Goal: Task Accomplishment & Management: Manage account settings

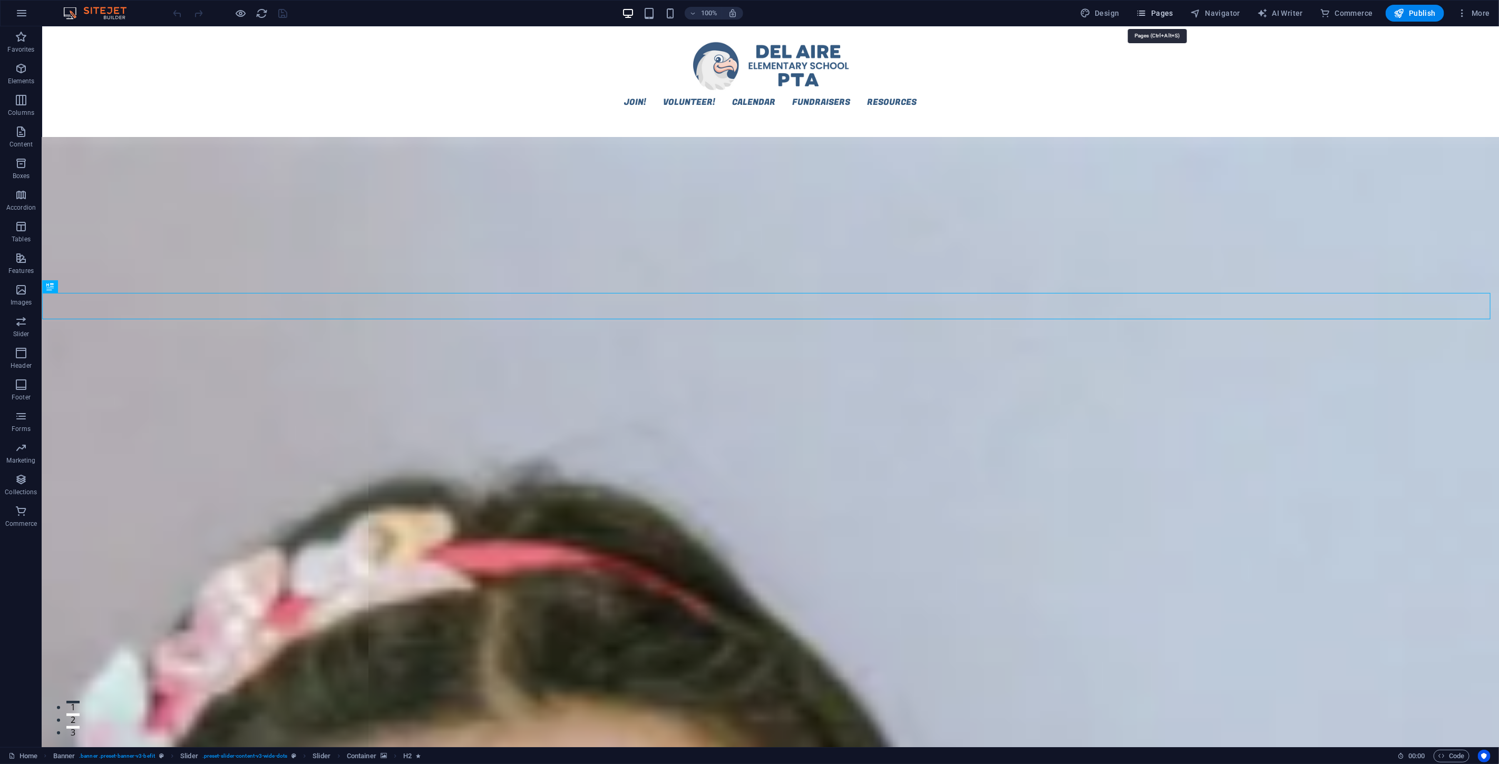
click at [1152, 14] on span "Pages" at bounding box center [1154, 13] width 37 height 11
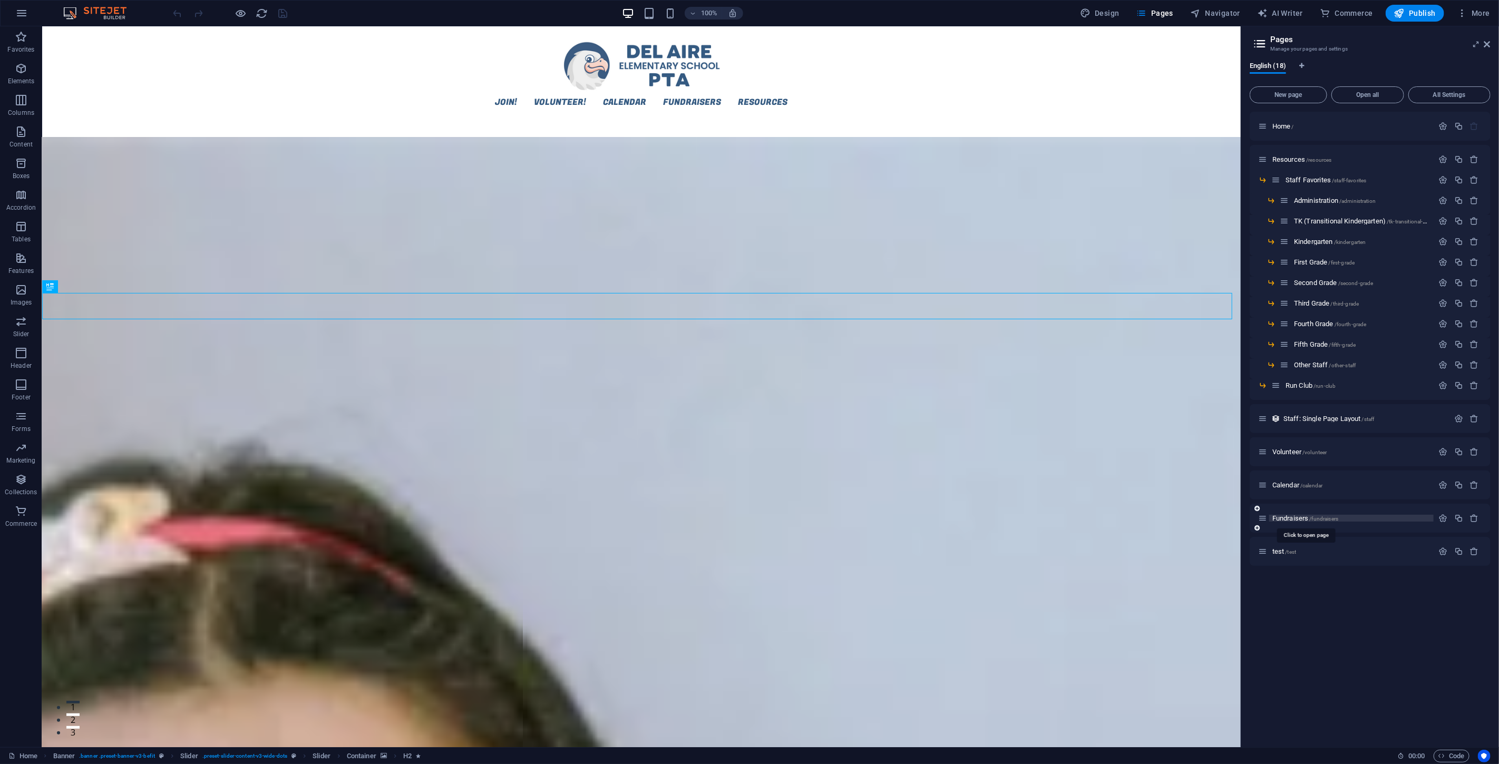
click at [1314, 516] on span "/fundraisers" at bounding box center [1324, 519] width 29 height 6
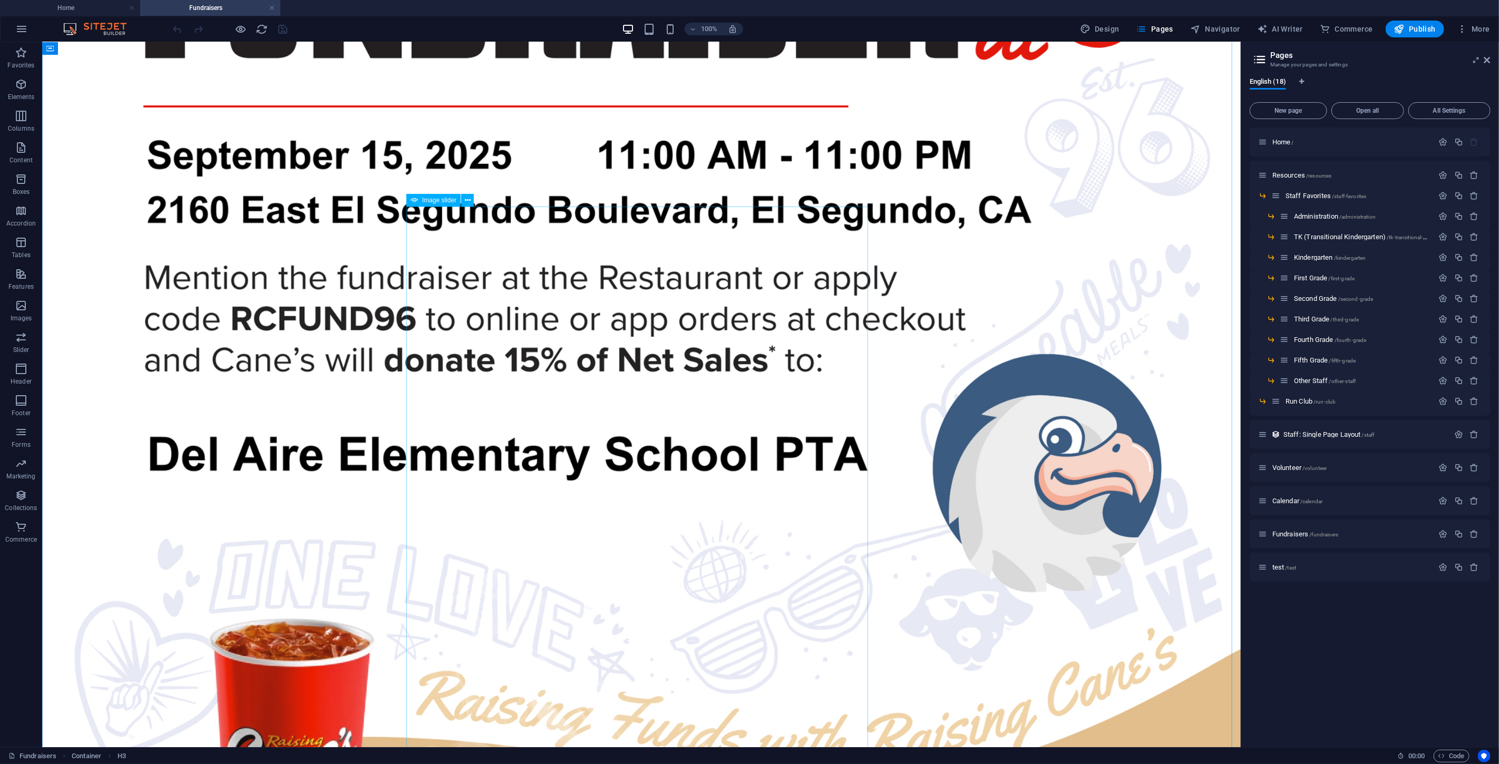
scroll to position [771, 0]
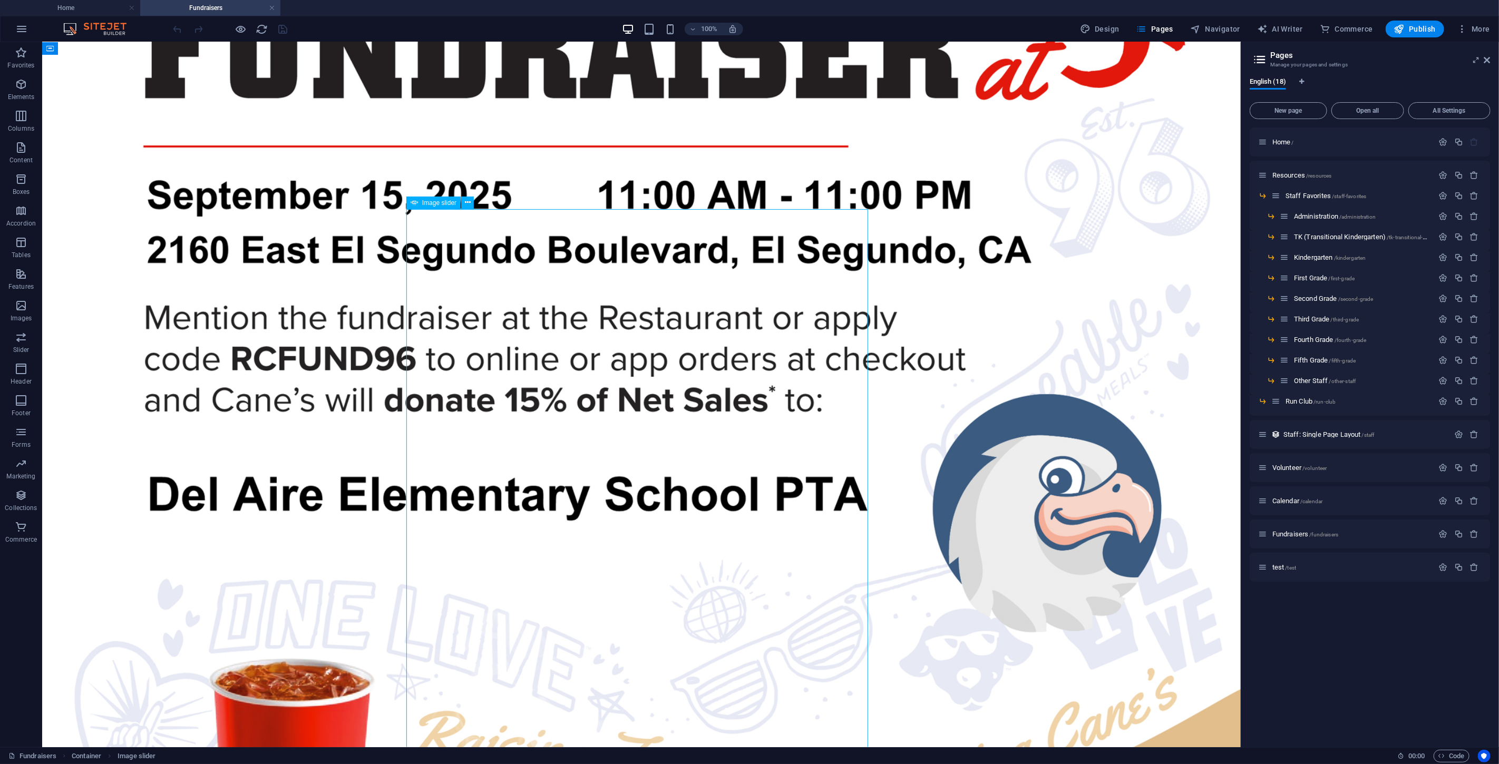
scroll to position [595, 0]
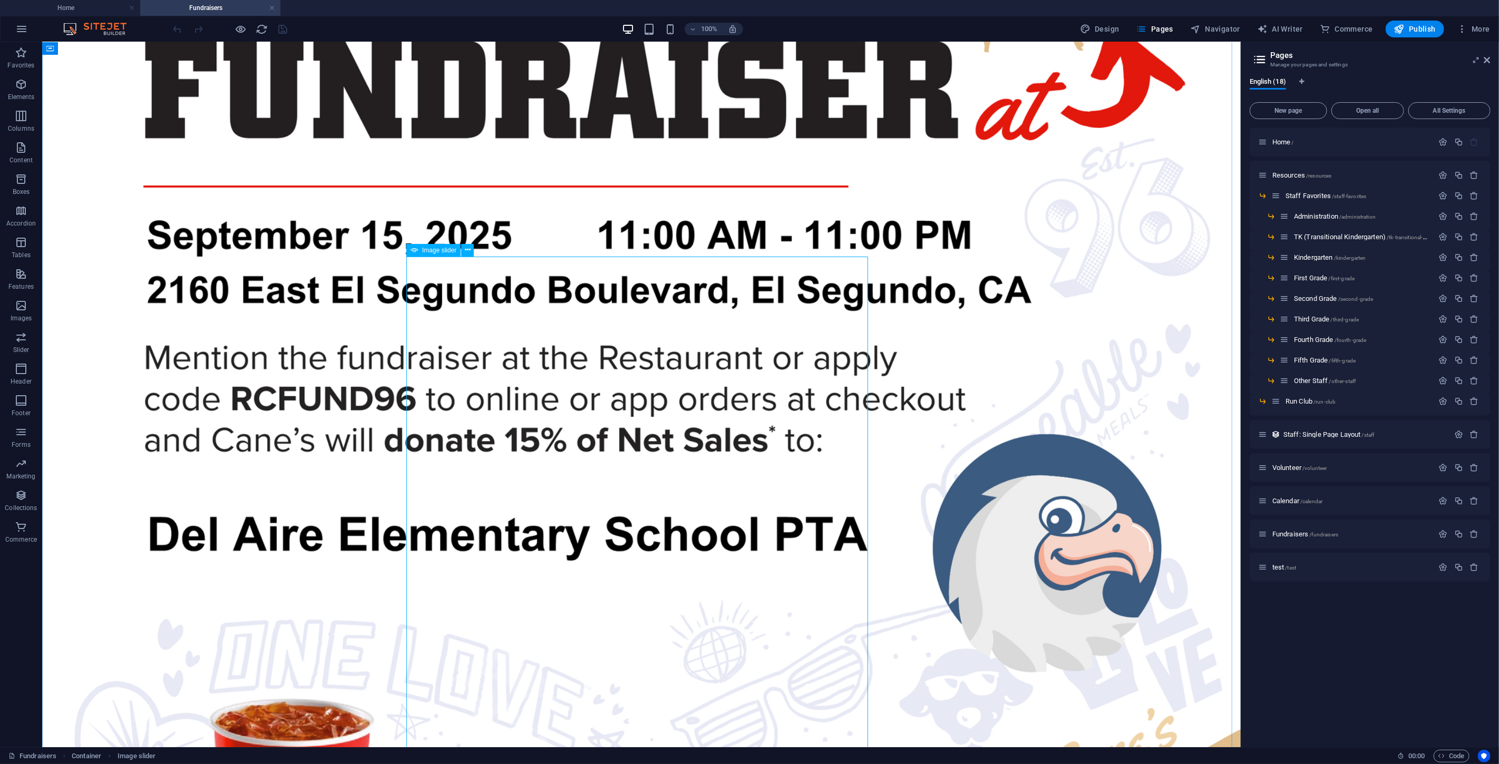
click at [441, 250] on span "Image slider" at bounding box center [439, 250] width 34 height 6
select select "fade"
select select "ms"
select select "s"
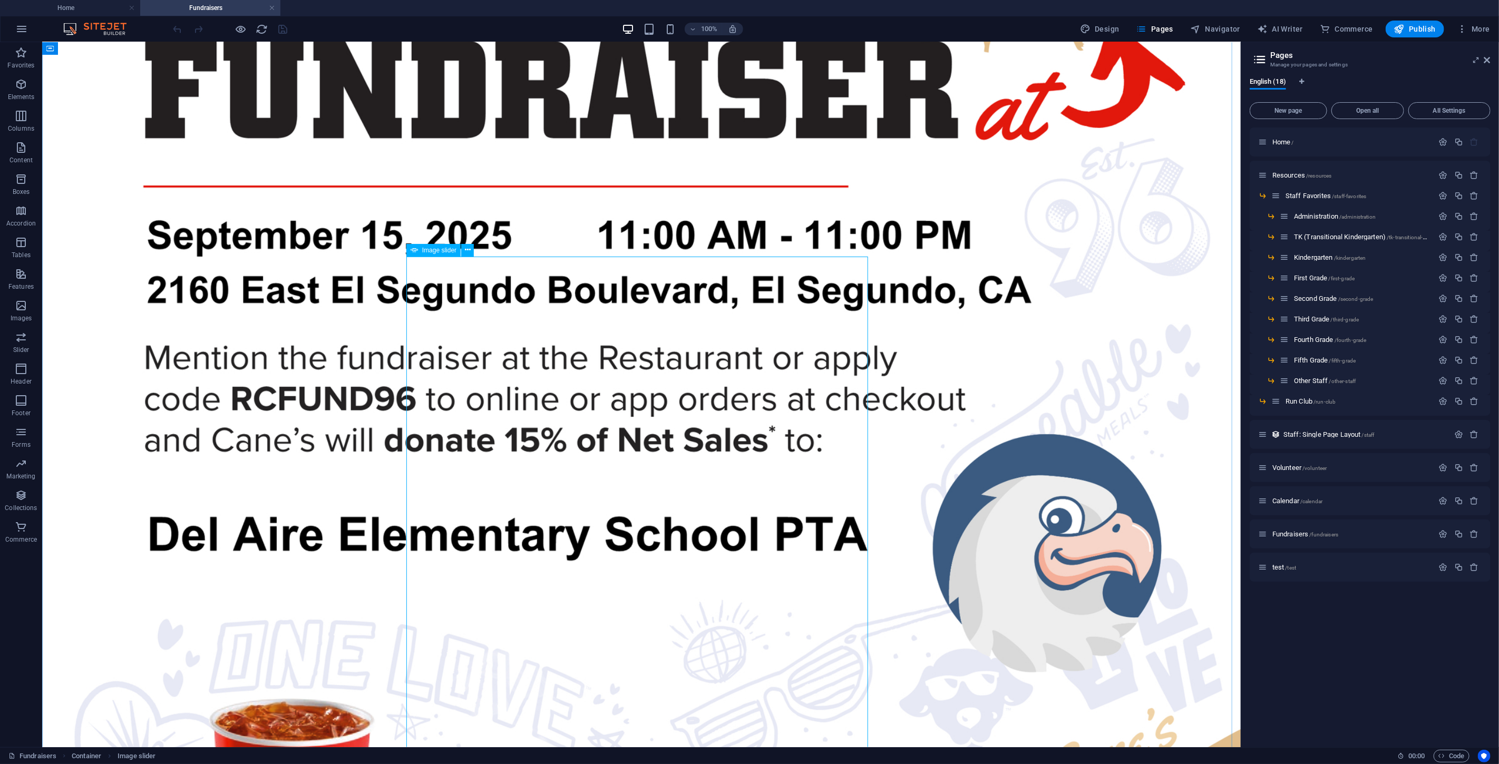
select select "progressive"
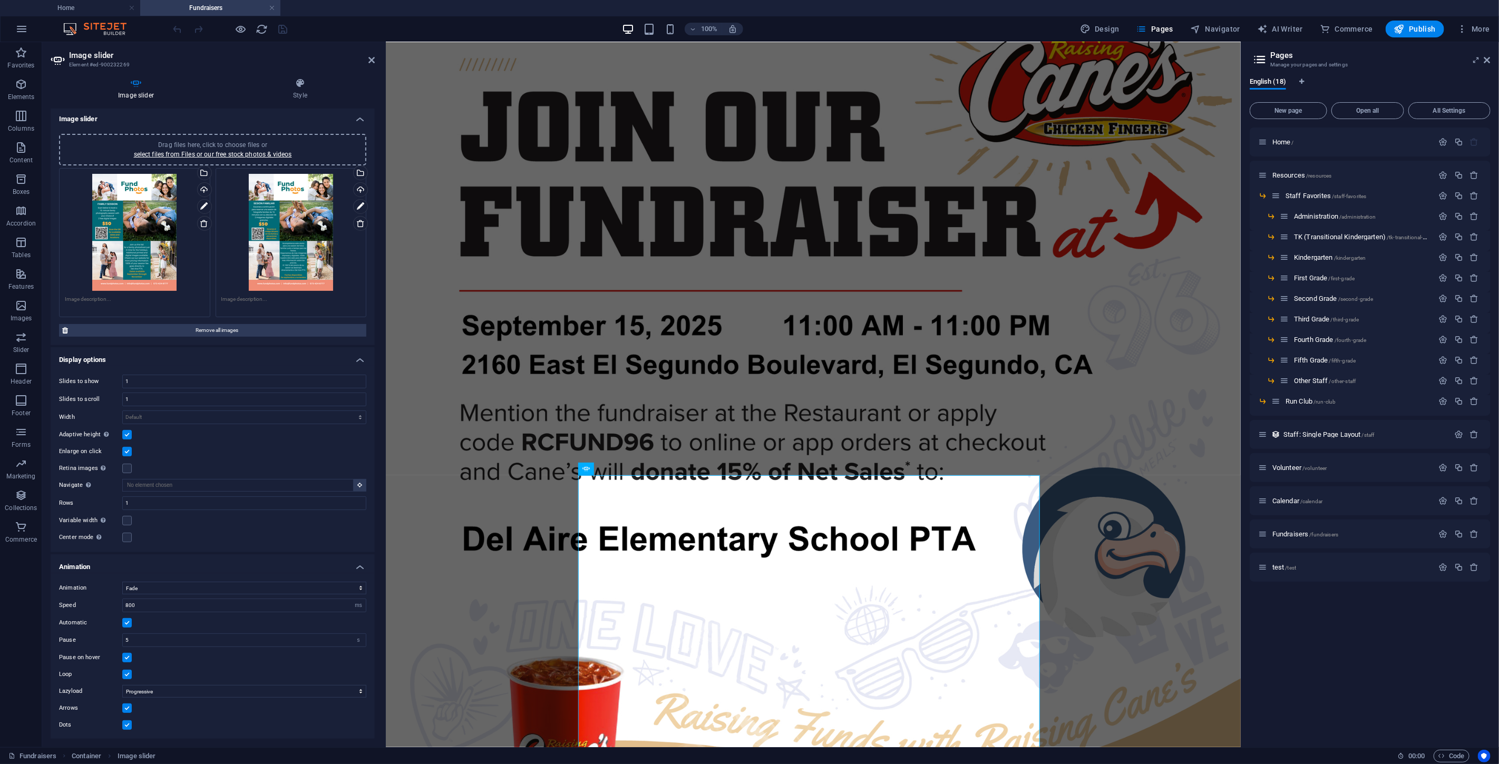
scroll to position [363, 0]
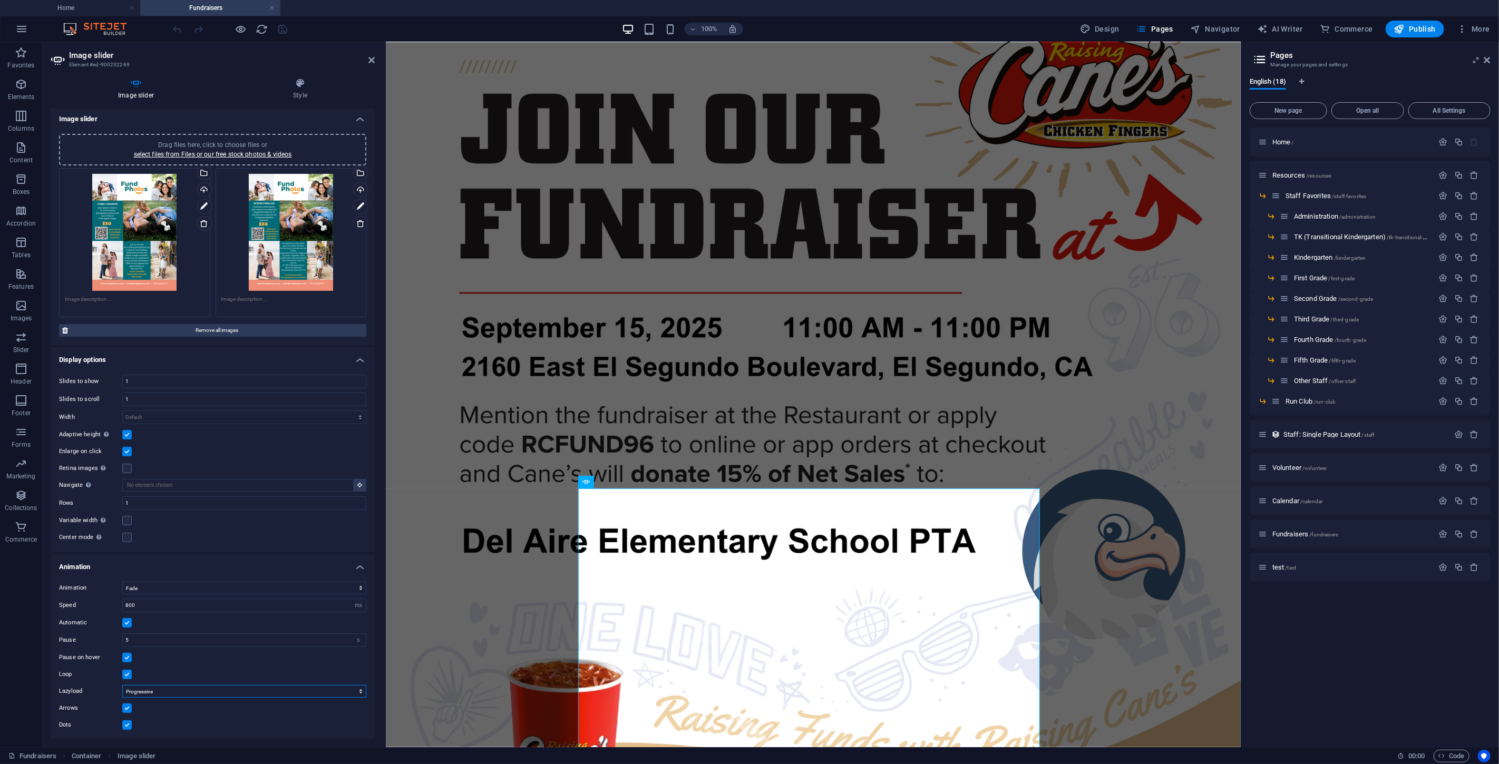
click at [192, 685] on select "Off On demand Progressive" at bounding box center [244, 691] width 244 height 13
select select
click at [122, 685] on select "Off On demand Progressive" at bounding box center [244, 691] width 244 height 13
click at [605, 131] on figure at bounding box center [813, 534] width 846 height 1108
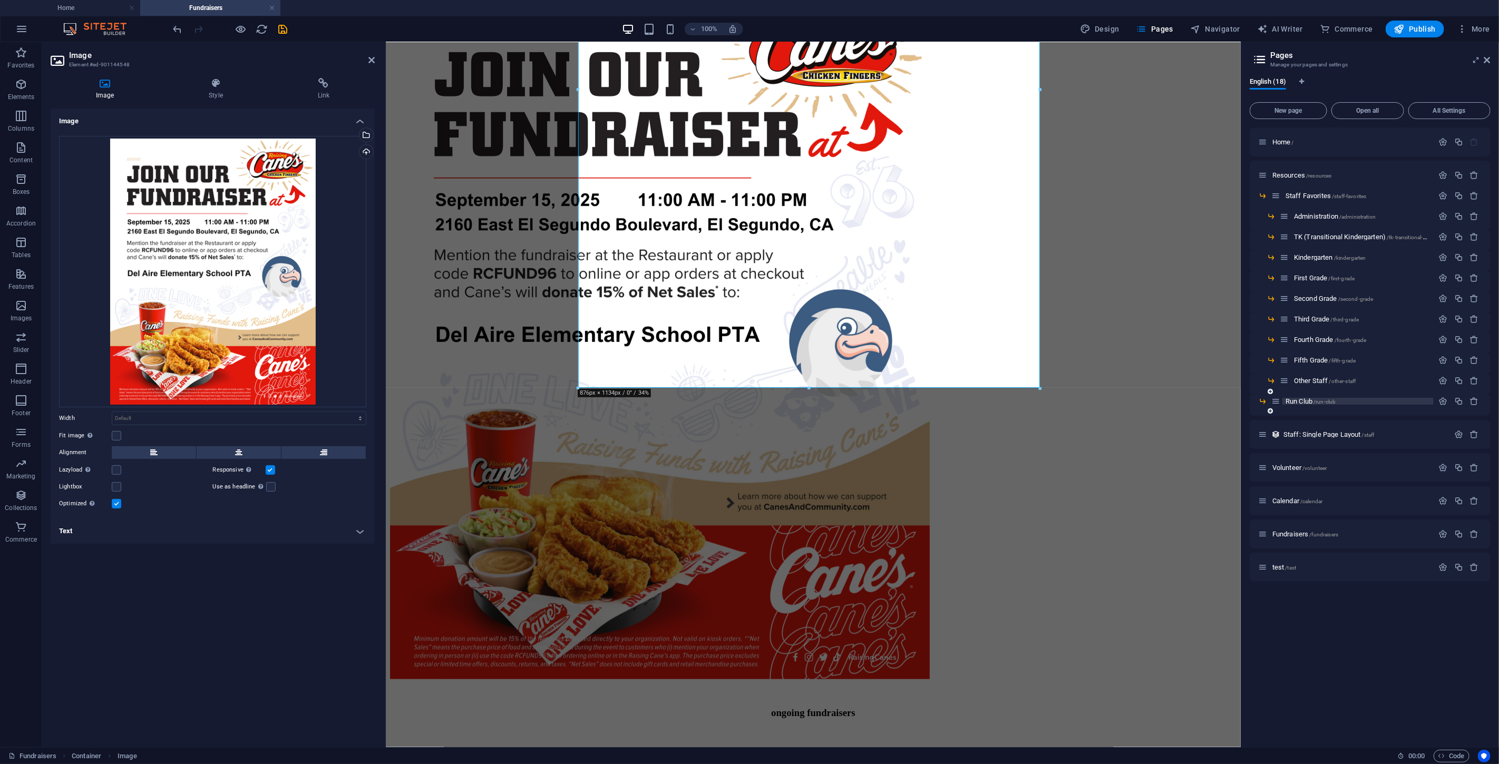
click at [1306, 401] on span "Run Club /run-club" at bounding box center [1311, 401] width 50 height 8
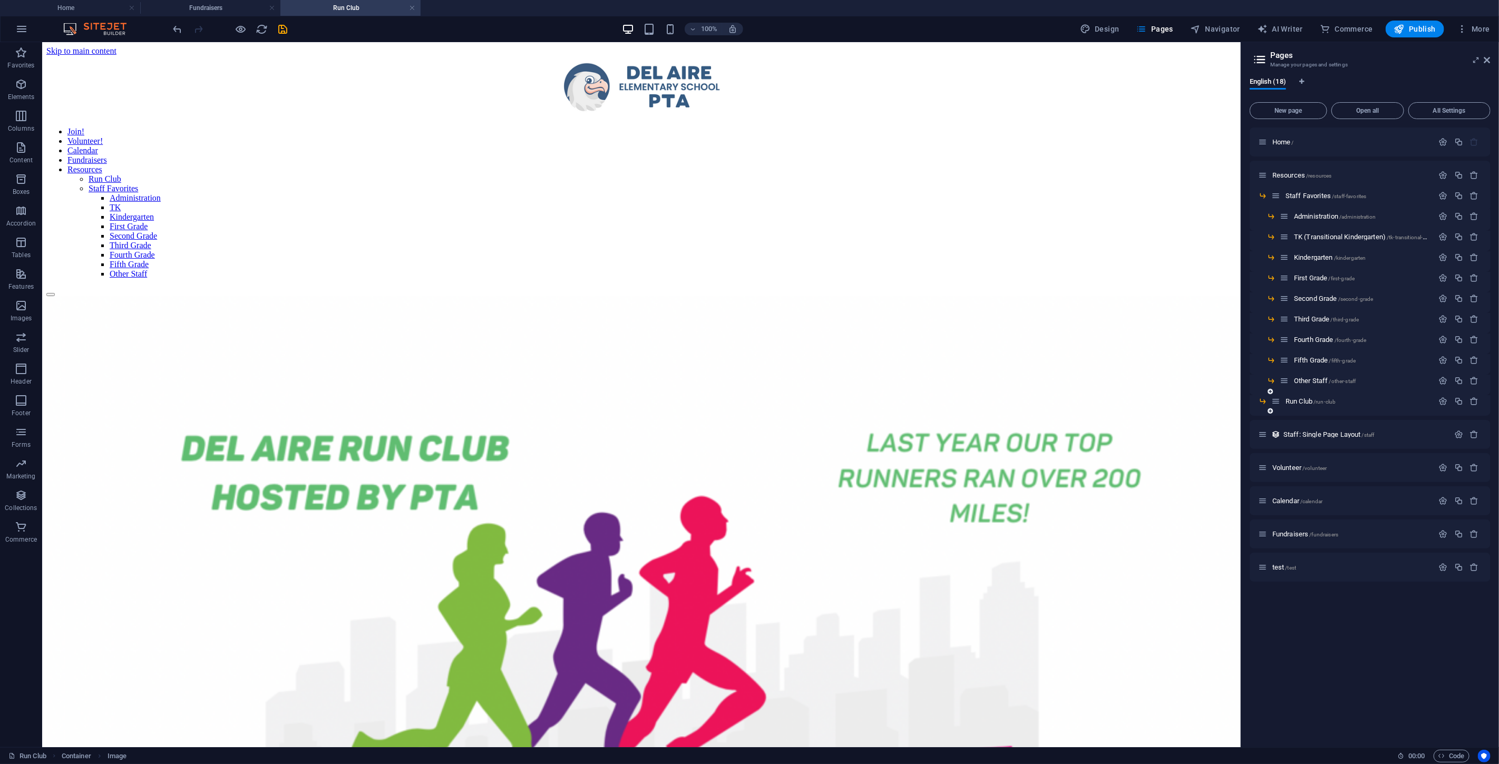
scroll to position [0, 0]
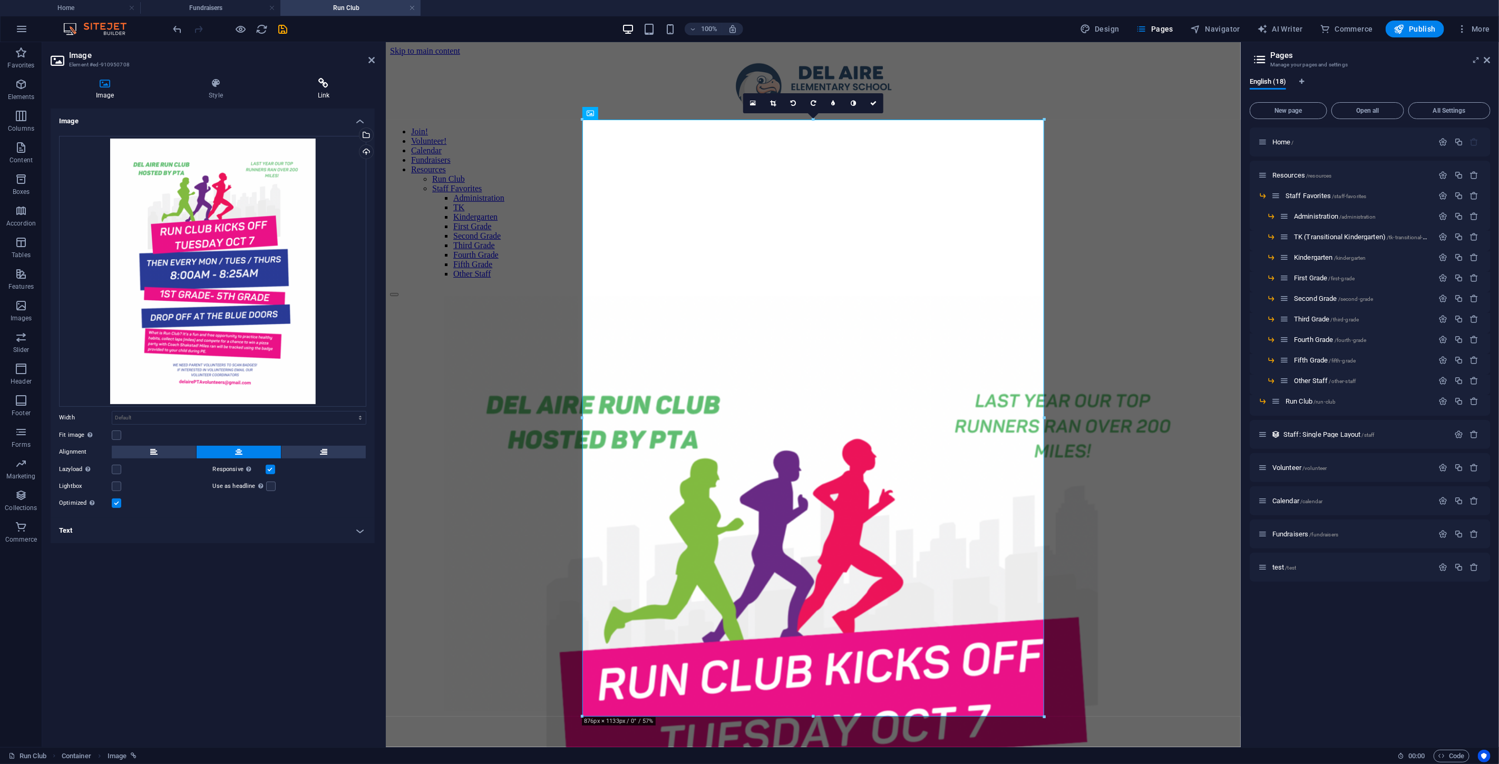
click at [314, 85] on icon at bounding box center [324, 83] width 102 height 11
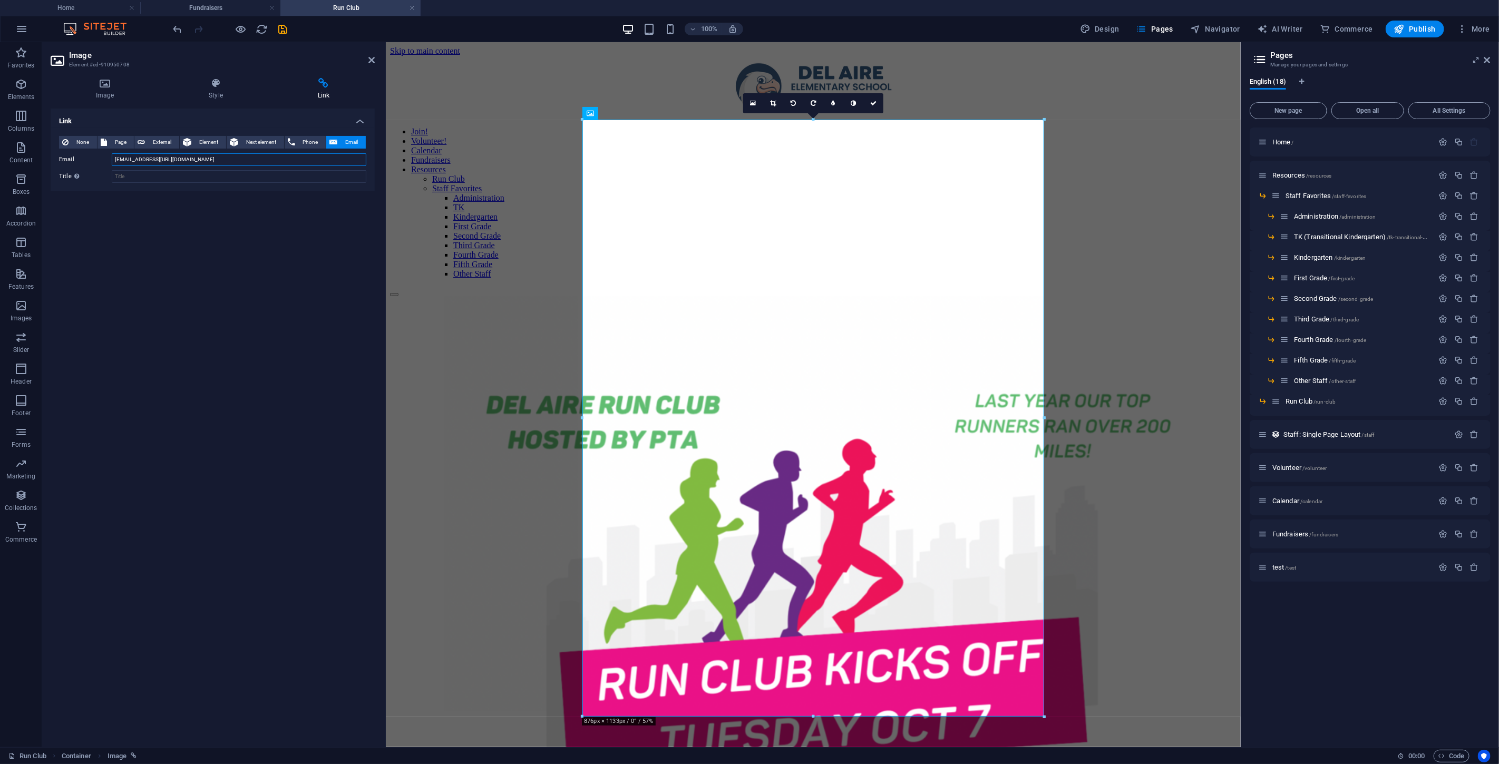
click at [255, 160] on input "[EMAIL_ADDRESS][URL][DOMAIN_NAME]" at bounding box center [239, 159] width 255 height 13
click at [149, 140] on span "External" at bounding box center [162, 142] width 28 height 13
paste input "[EMAIL_ADDRESS][URL][DOMAIN_NAME]"
type input "[EMAIL_ADDRESS][URL][DOMAIN_NAME]"
click at [201, 159] on input "URL" at bounding box center [239, 159] width 255 height 13
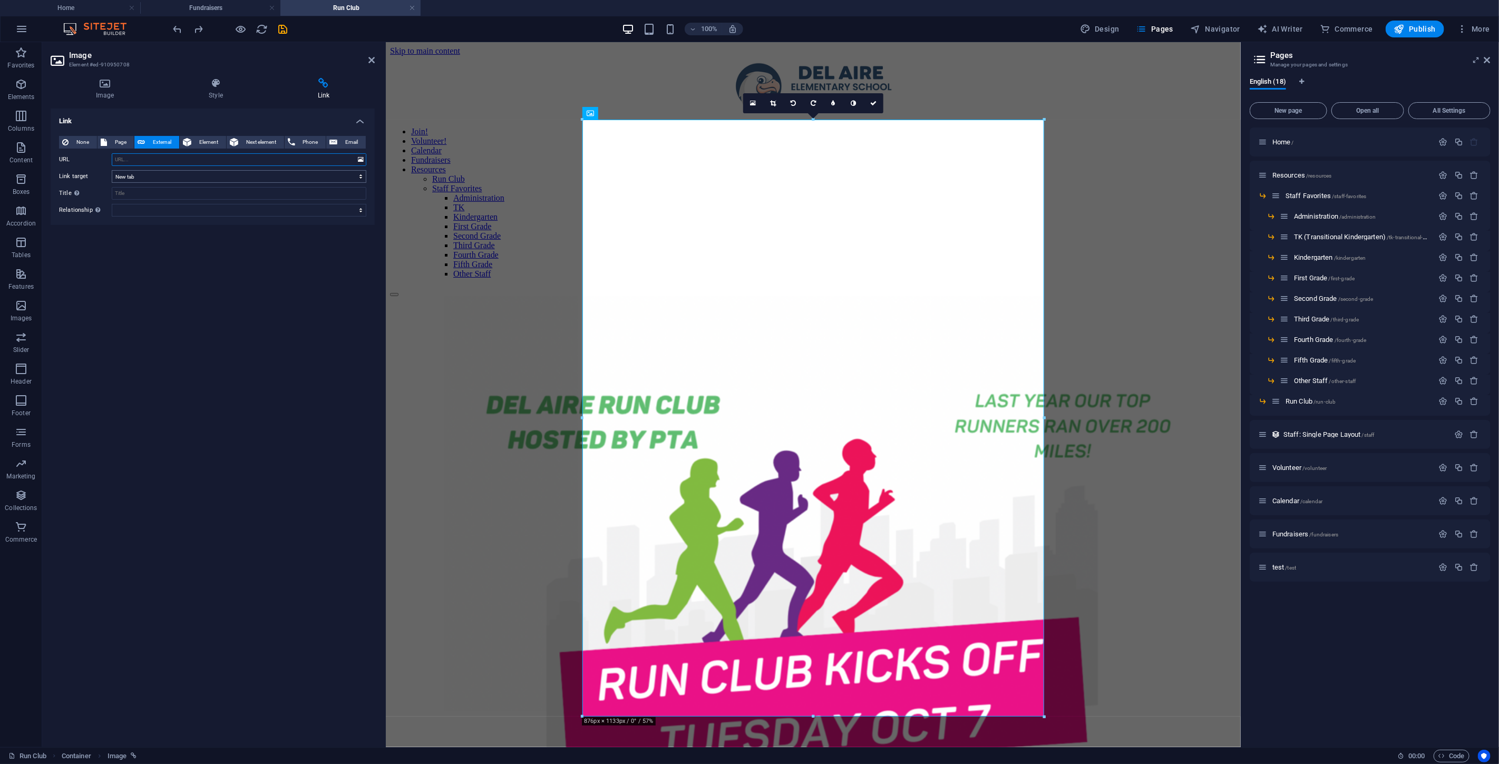
paste input "mailto:[EMAIL_ADDRESS][DOMAIN_NAME]?subject=I%20WANT%20TO%20VOLUNTEER%20FOR%20R…"
type input "mailto:[EMAIL_ADDRESS][DOMAIN_NAME]?subject=I%20WANT%20TO%20VOLUNTEER%20FOR%20R…"
click at [283, 27] on icon "save" at bounding box center [283, 29] width 12 height 12
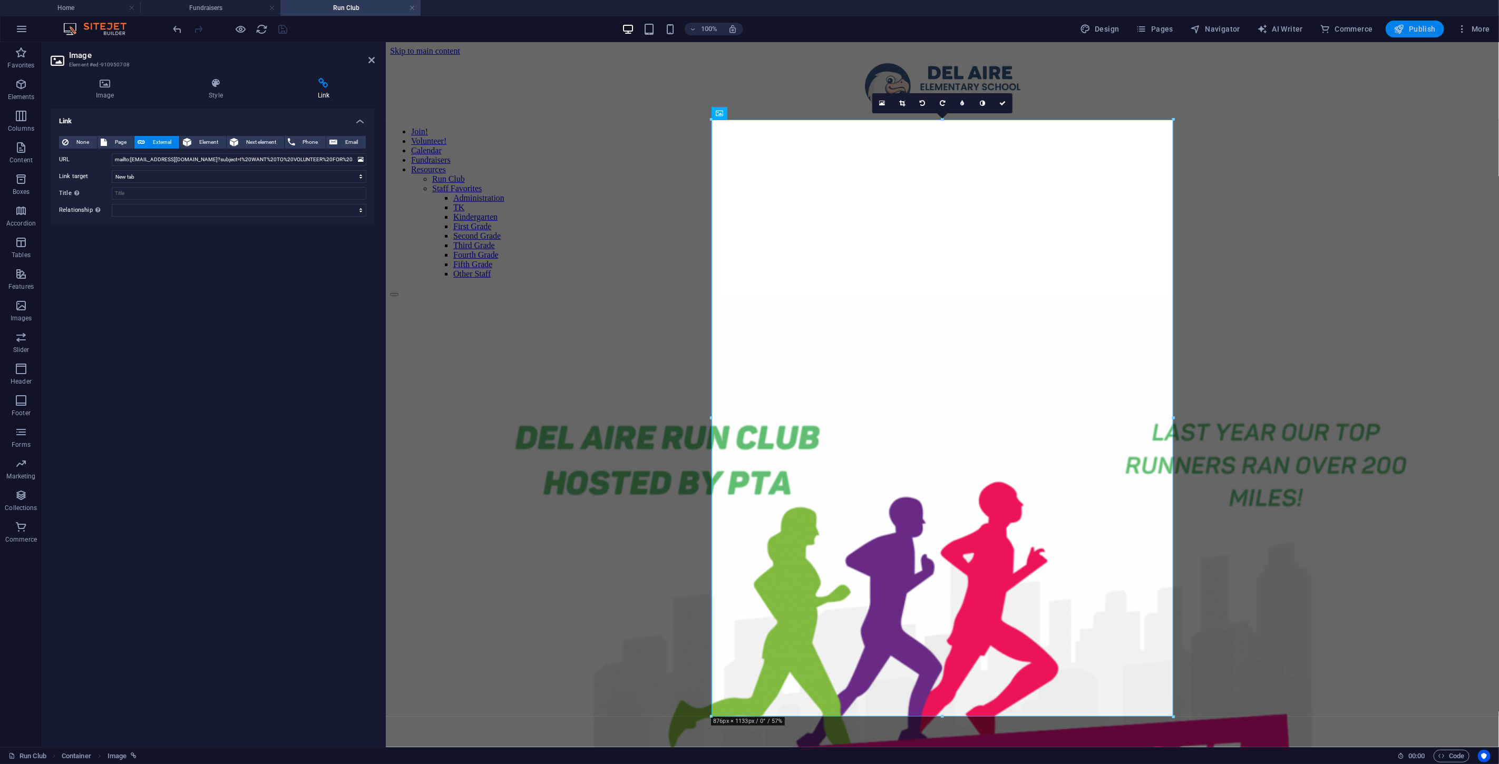
click at [1406, 30] on span "Publish" at bounding box center [1415, 29] width 42 height 11
